Goal: Find specific page/section: Find specific page/section

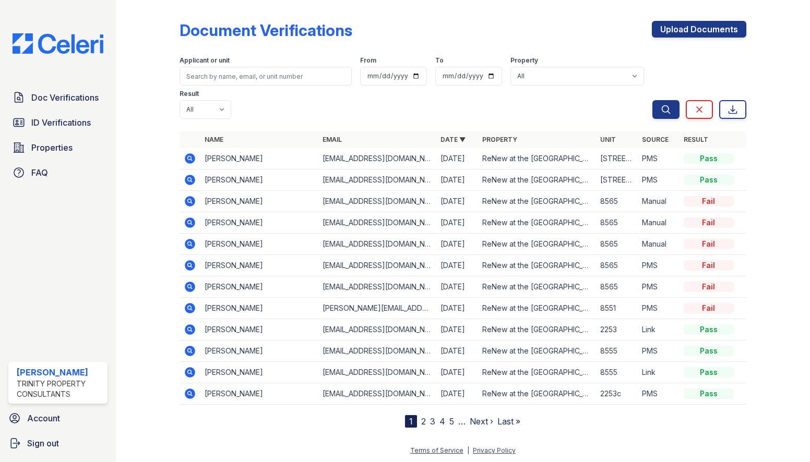
drag, startPoint x: 206, startPoint y: 123, endPoint x: 261, endPoint y: 130, distance: 56.3
click at [261, 148] on td "[PERSON_NAME]" at bounding box center [259, 158] width 118 height 21
copy td "[PERSON_NAME]"
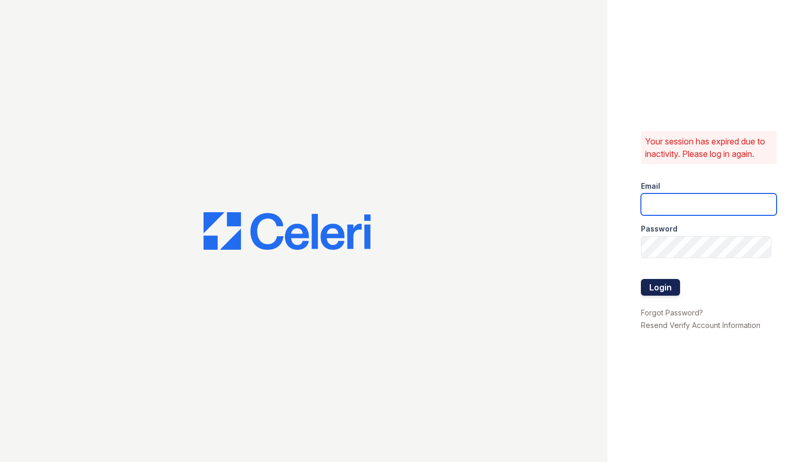
type input "sgasanov@trinity-pm.com"
click at [664, 284] on button "Login" at bounding box center [660, 287] width 39 height 17
